Goal: Find specific page/section: Find specific page/section

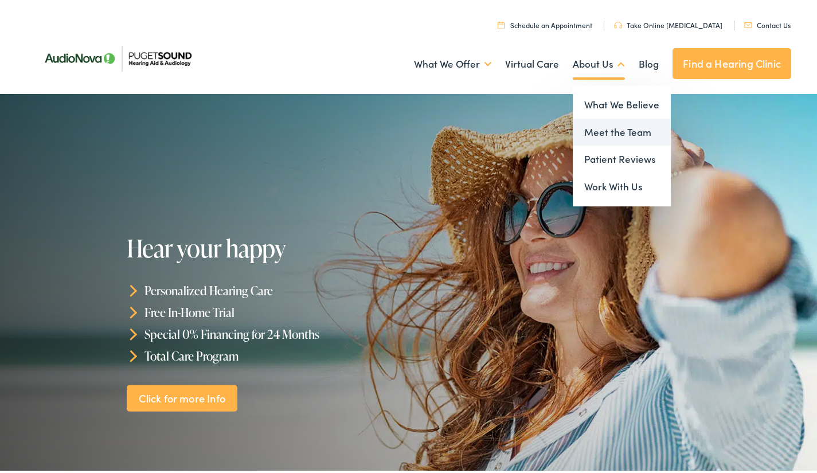
click at [605, 126] on link "Meet the Team" at bounding box center [622, 130] width 98 height 28
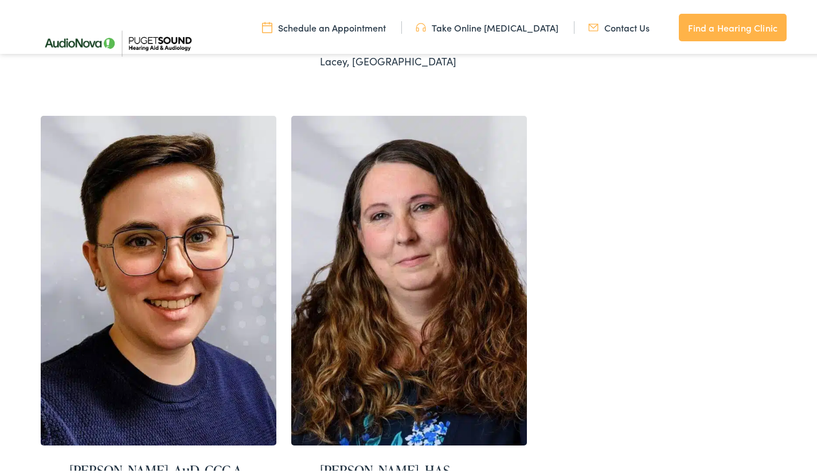
scroll to position [2118, 0]
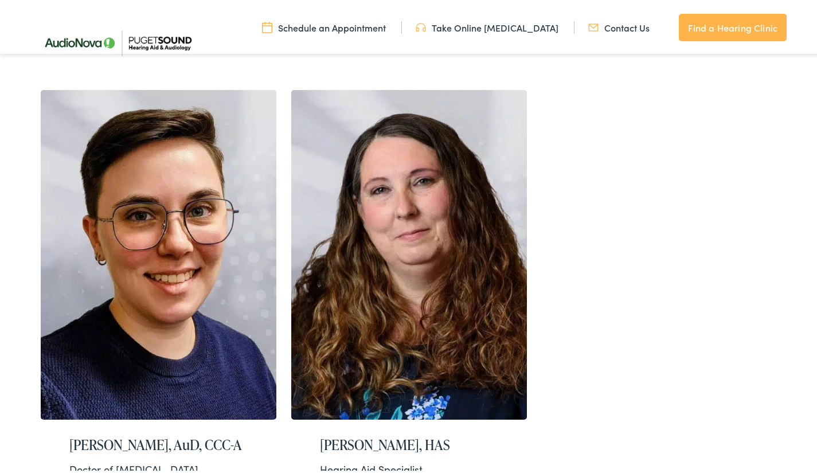
drag, startPoint x: 0, startPoint y: 0, endPoint x: 824, endPoint y: 351, distance: 895.6
click at [434, 179] on img at bounding box center [409, 253] width 236 height 330
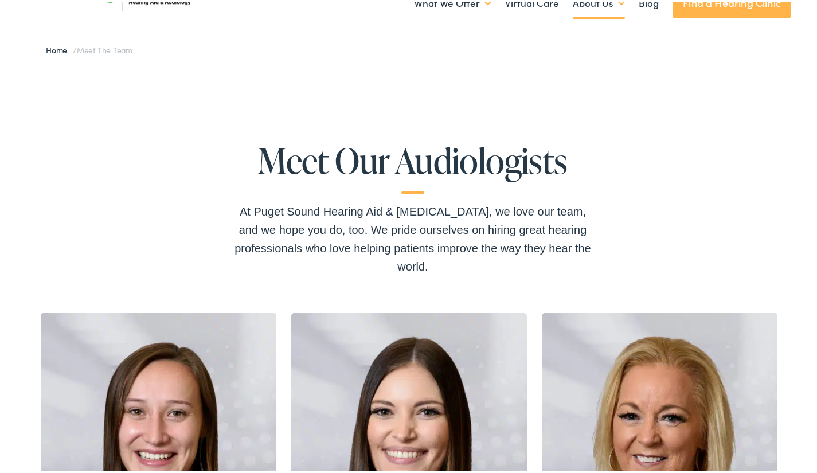
scroll to position [0, 0]
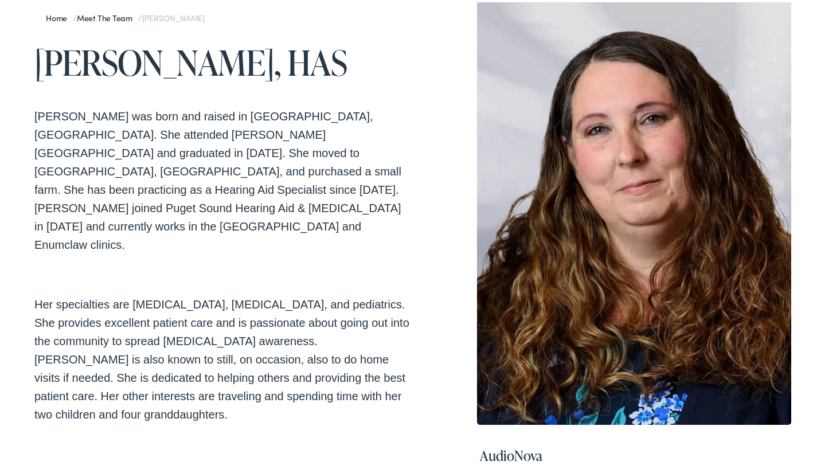
scroll to position [116, 0]
